Goal: Task Accomplishment & Management: Manage account settings

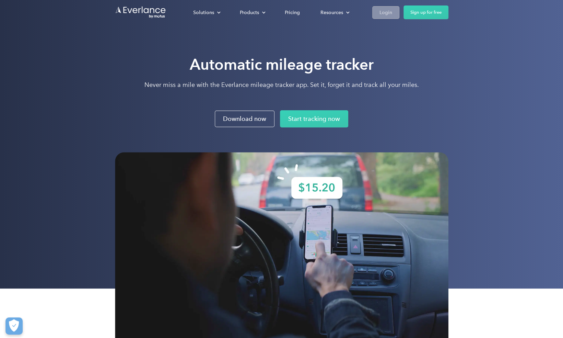
click at [387, 13] on div "Login" at bounding box center [385, 12] width 13 height 9
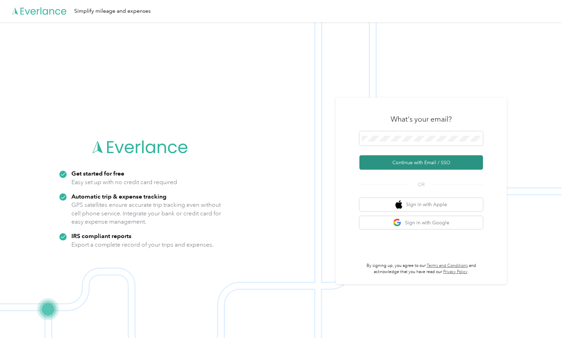
click at [427, 160] on button "Continue with Email / SSO" at bounding box center [421, 162] width 124 height 14
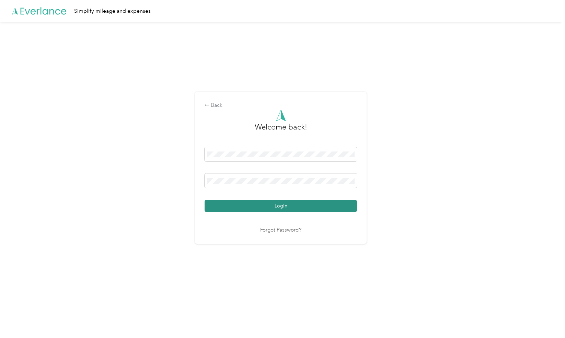
click at [280, 204] on button "Login" at bounding box center [280, 206] width 152 height 12
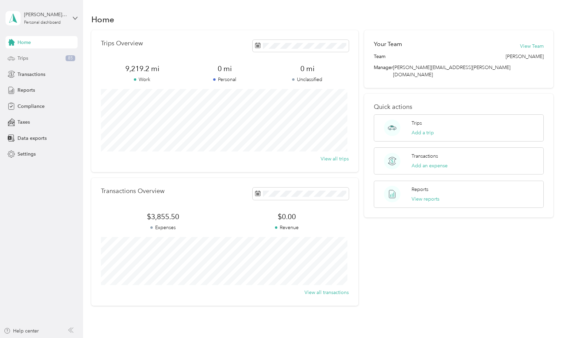
click at [20, 56] on span "Trips" at bounding box center [22, 58] width 11 height 7
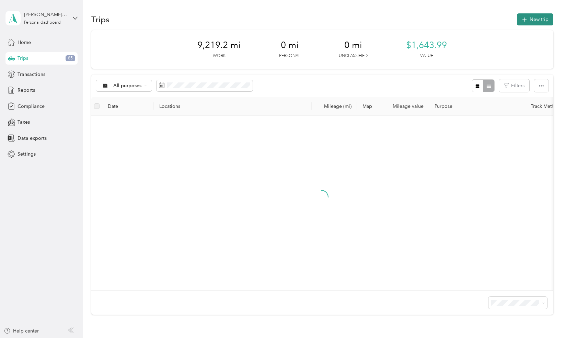
click at [531, 17] on button "New trip" at bounding box center [535, 19] width 36 height 12
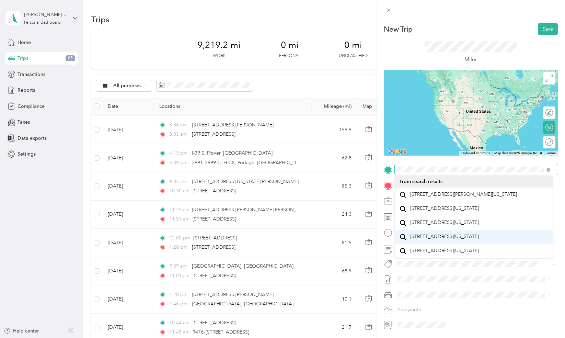
scroll to position [12, 0]
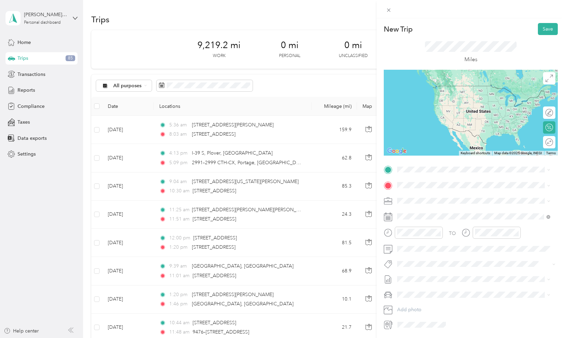
click at [460, 194] on span "403 Second Street Stevens Point, Wisconsin 54481, United States" at bounding box center [444, 190] width 69 height 6
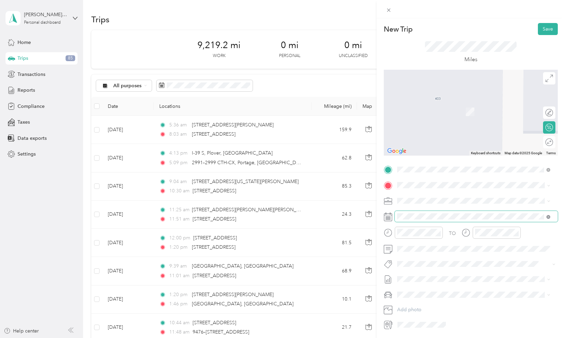
click at [547, 215] on icon at bounding box center [548, 217] width 4 height 4
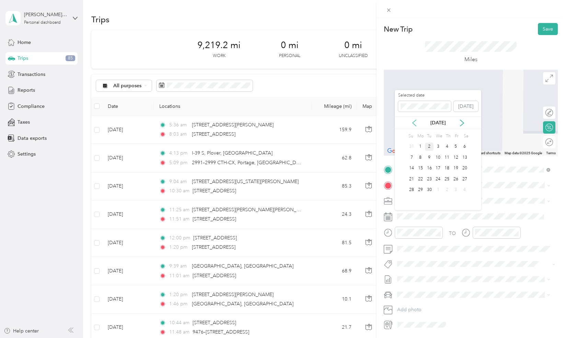
click at [413, 121] on icon at bounding box center [413, 123] width 3 height 6
click at [448, 189] on div "28" at bounding box center [446, 190] width 9 height 9
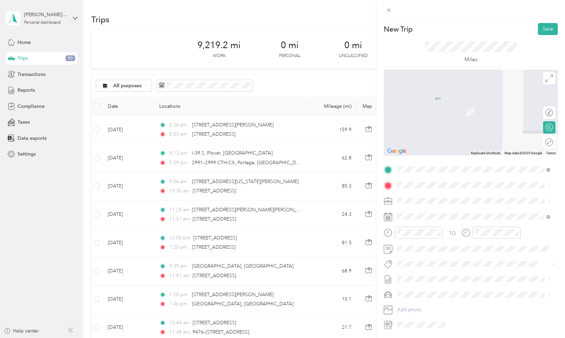
click at [429, 212] on span "Poynette Wisconsin, United States" at bounding box center [448, 209] width 77 height 12
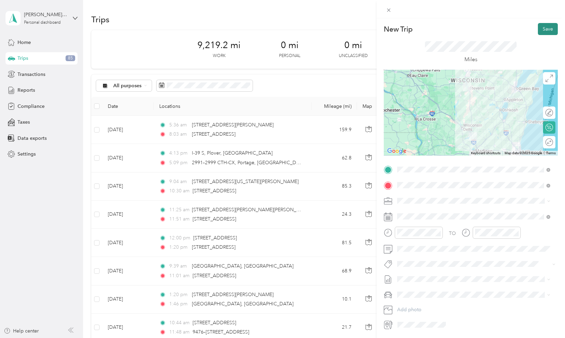
click at [543, 27] on button "Save" at bounding box center [548, 29] width 20 height 12
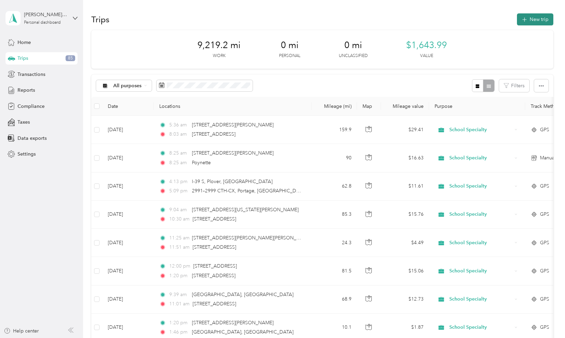
click at [530, 20] on button "New trip" at bounding box center [535, 19] width 36 height 12
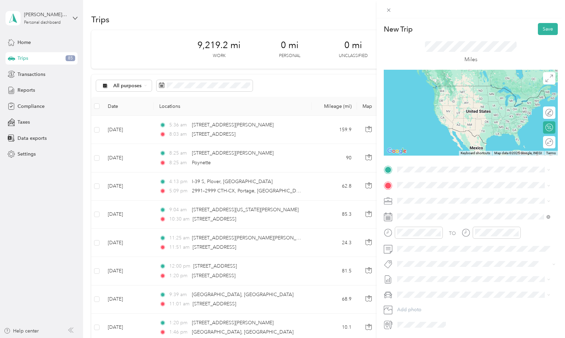
click at [444, 198] on span "Poynette Wisconsin, United States" at bounding box center [448, 194] width 77 height 12
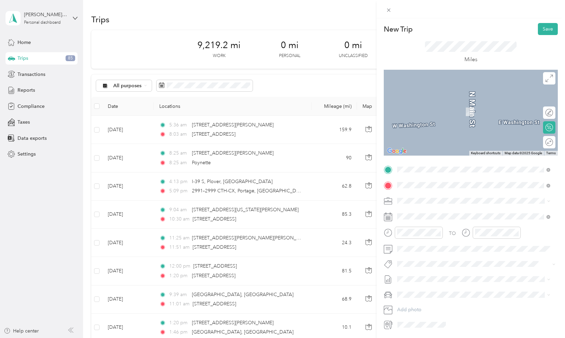
click at [408, 211] on div "Fredonia Wisconsin, United States" at bounding box center [473, 213] width 148 height 14
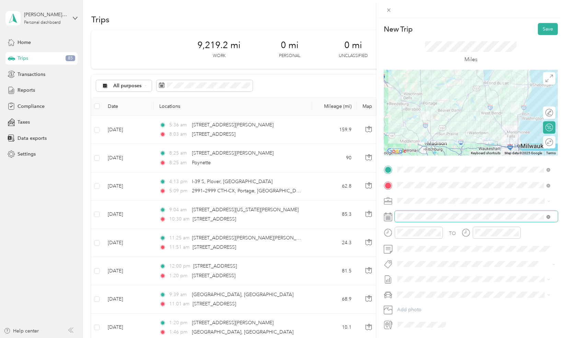
click at [547, 215] on icon at bounding box center [548, 216] width 2 height 2
click at [389, 216] on rect at bounding box center [388, 216] width 1 height 1
click at [388, 216] on icon at bounding box center [388, 216] width 9 height 9
click at [386, 216] on icon at bounding box center [388, 216] width 9 height 9
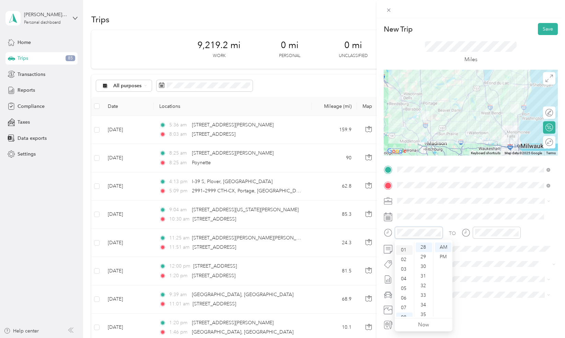
scroll to position [0, 0]
click at [405, 246] on div "12" at bounding box center [404, 247] width 16 height 10
click at [442, 254] on div "PM" at bounding box center [443, 257] width 16 height 10
click at [481, 266] on div "02" at bounding box center [482, 266] width 16 height 10
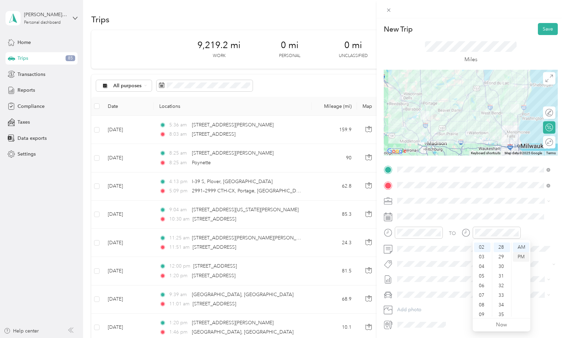
click at [522, 255] on div "PM" at bounding box center [521, 257] width 16 height 10
click at [522, 257] on div "PM" at bounding box center [521, 257] width 16 height 10
click at [538, 257] on div "TO Add photo" at bounding box center [471, 247] width 174 height 166
click at [387, 218] on rect at bounding box center [387, 217] width 1 height 1
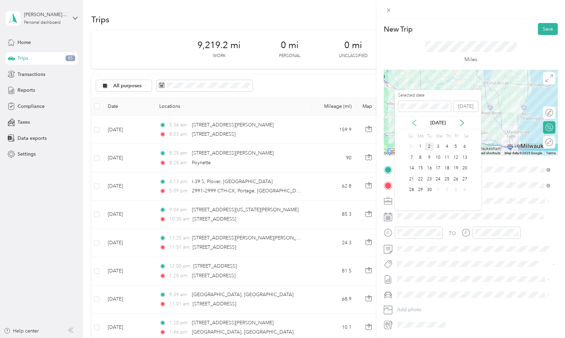
click at [416, 120] on icon at bounding box center [414, 122] width 7 height 7
click at [446, 189] on div "28" at bounding box center [446, 190] width 9 height 9
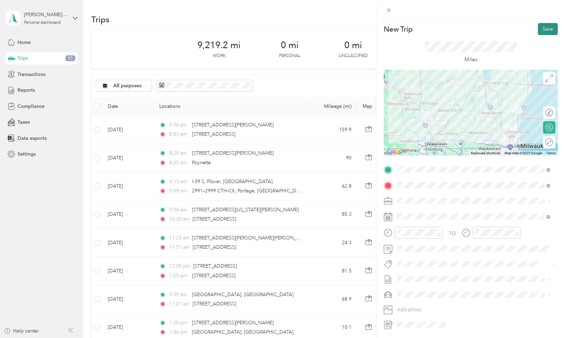
click at [542, 28] on button "Save" at bounding box center [548, 29] width 20 height 12
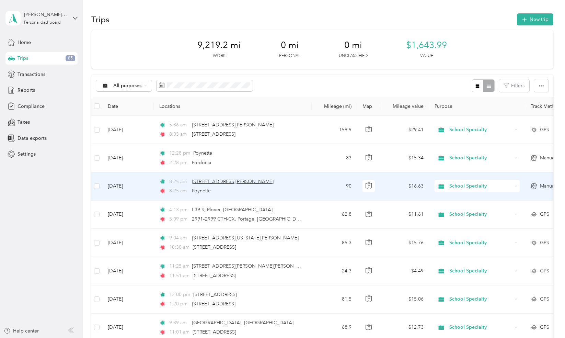
click at [219, 183] on span "403 Second Street, Stevens Point" at bounding box center [233, 181] width 82 height 6
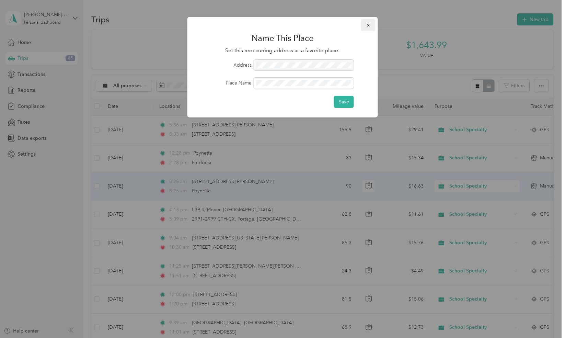
click at [366, 27] on icon "button" at bounding box center [368, 25] width 5 height 5
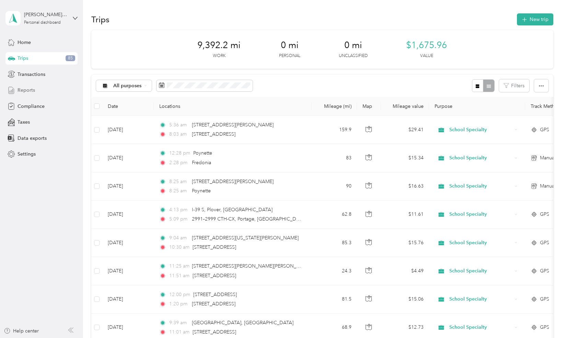
click at [26, 89] on span "Reports" at bounding box center [25, 89] width 17 height 7
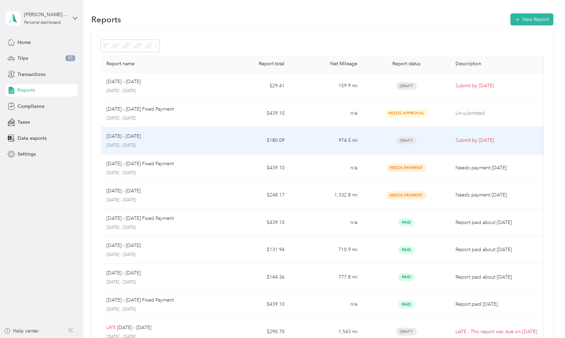
click at [408, 137] on span "Draft" at bounding box center [406, 141] width 21 height 8
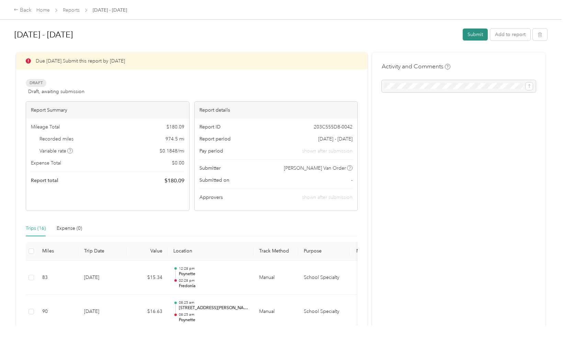
click at [473, 32] on button "Submit" at bounding box center [474, 34] width 25 height 12
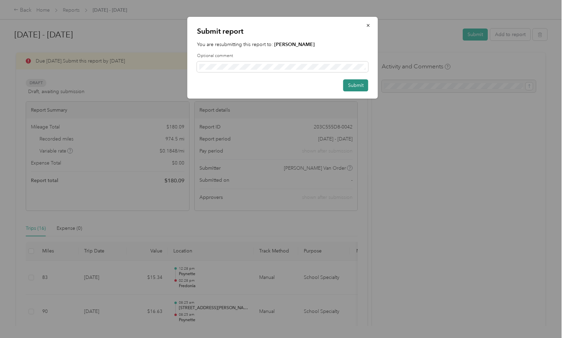
click at [358, 83] on button "Submit" at bounding box center [355, 85] width 25 height 12
